Goal: Task Accomplishment & Management: Use online tool/utility

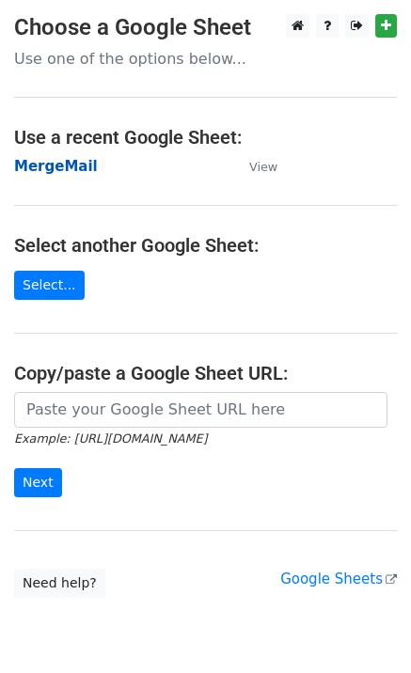
click at [67, 171] on strong "MergeMail" at bounding box center [56, 166] width 84 height 17
click at [70, 170] on strong "MergeMail" at bounding box center [56, 166] width 84 height 17
click at [60, 165] on strong "MergeMail" at bounding box center [56, 166] width 84 height 17
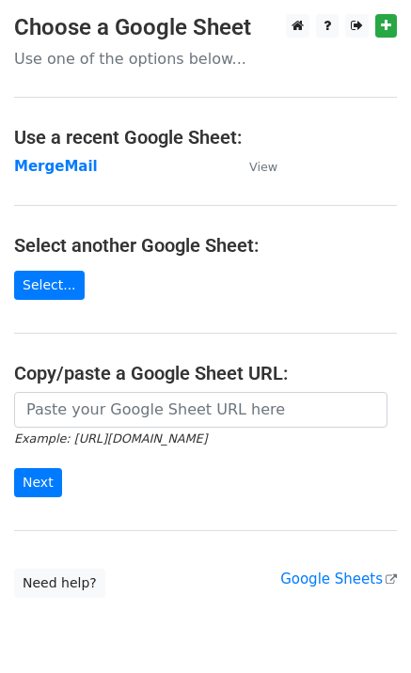
click at [31, 163] on strong "MergeMail" at bounding box center [56, 166] width 84 height 17
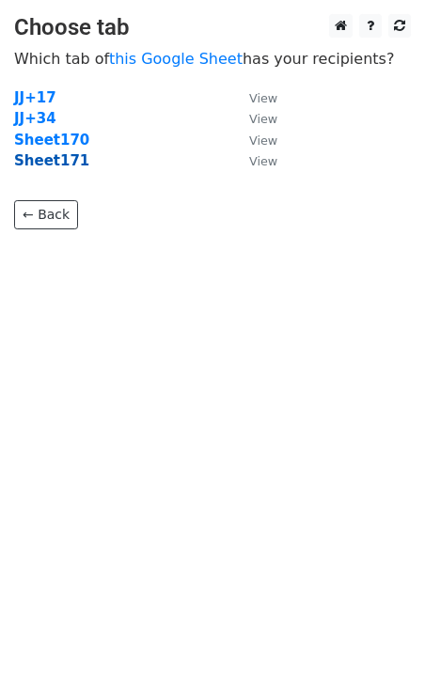
click at [66, 163] on strong "Sheet171" at bounding box center [51, 160] width 75 height 17
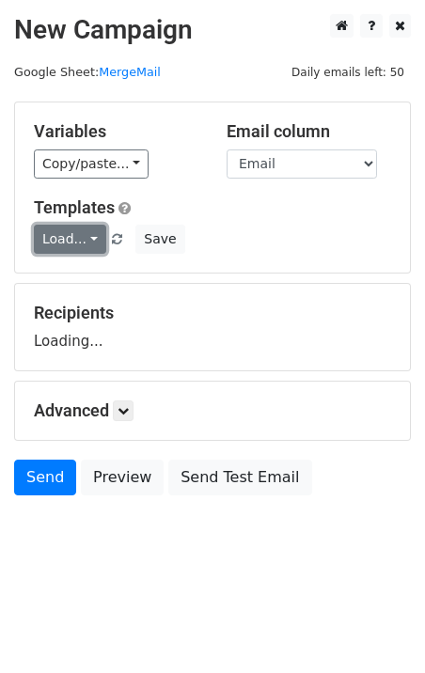
click at [90, 240] on link "Load..." at bounding box center [70, 239] width 72 height 29
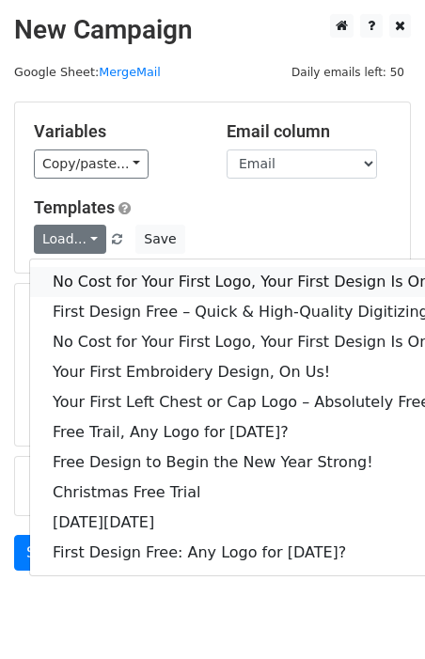
click at [107, 289] on link "No Cost for Your First Logo, Your First Design Is On Us!" at bounding box center [255, 282] width 451 height 30
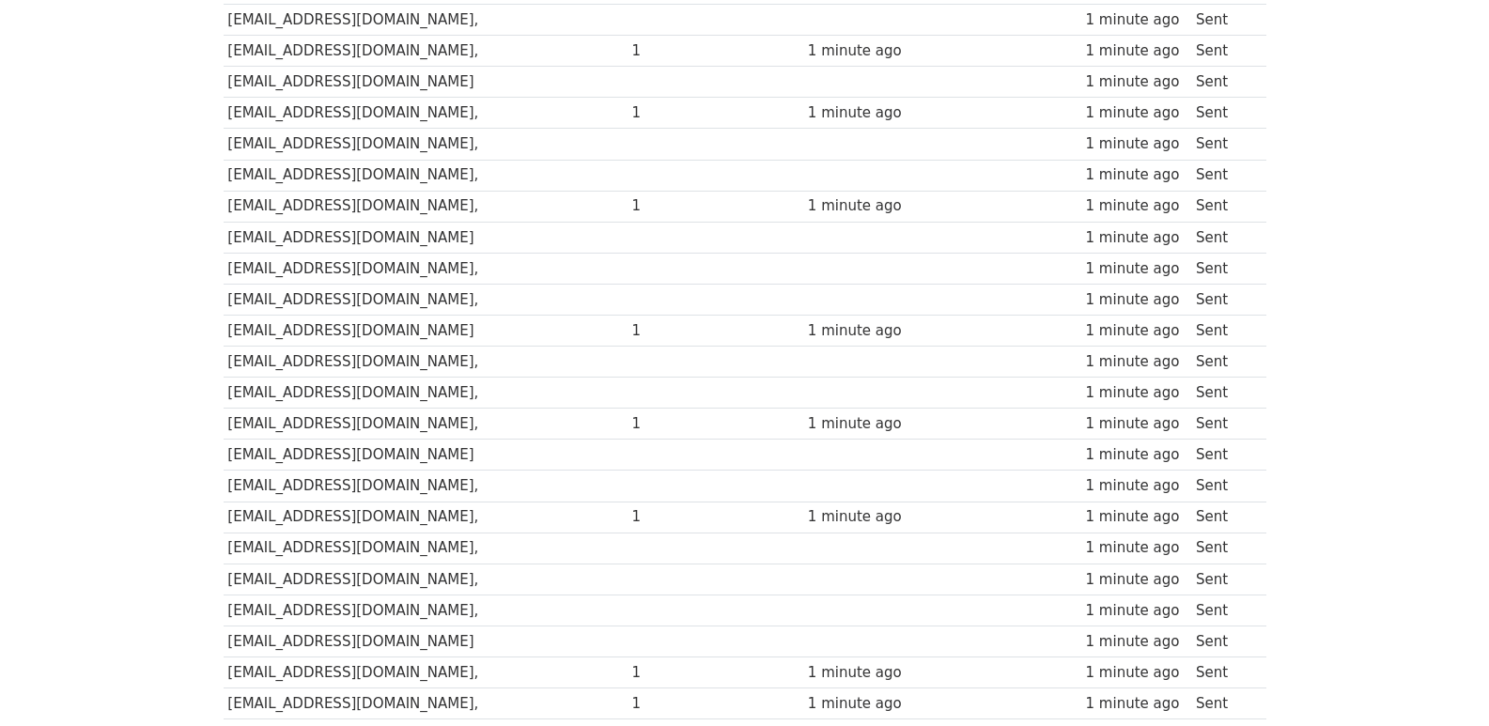
scroll to position [1308, 0]
